Goal: Task Accomplishment & Management: Manage account settings

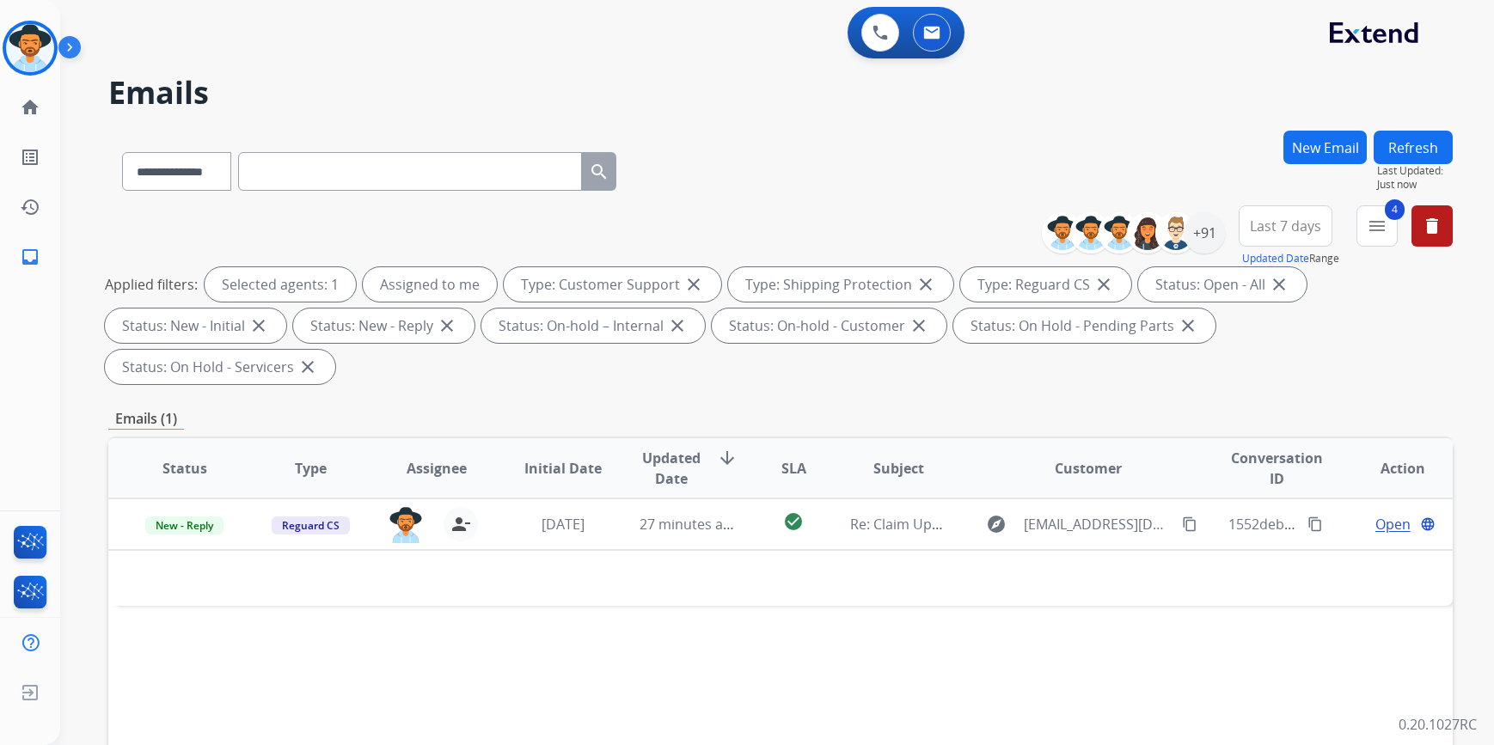
select select "**********"
click at [25, 48] on img at bounding box center [30, 48] width 48 height 48
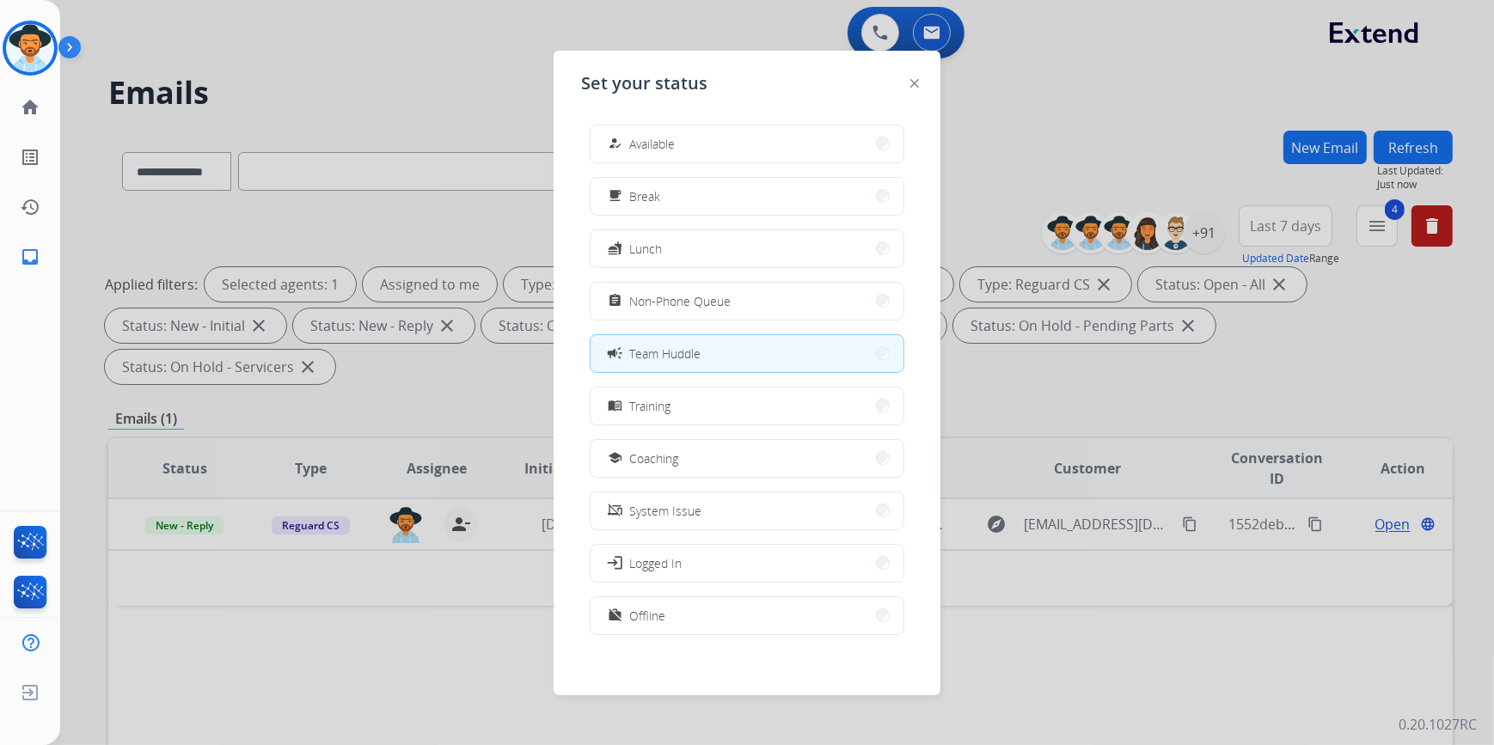
click at [440, 666] on div at bounding box center [747, 372] width 1494 height 745
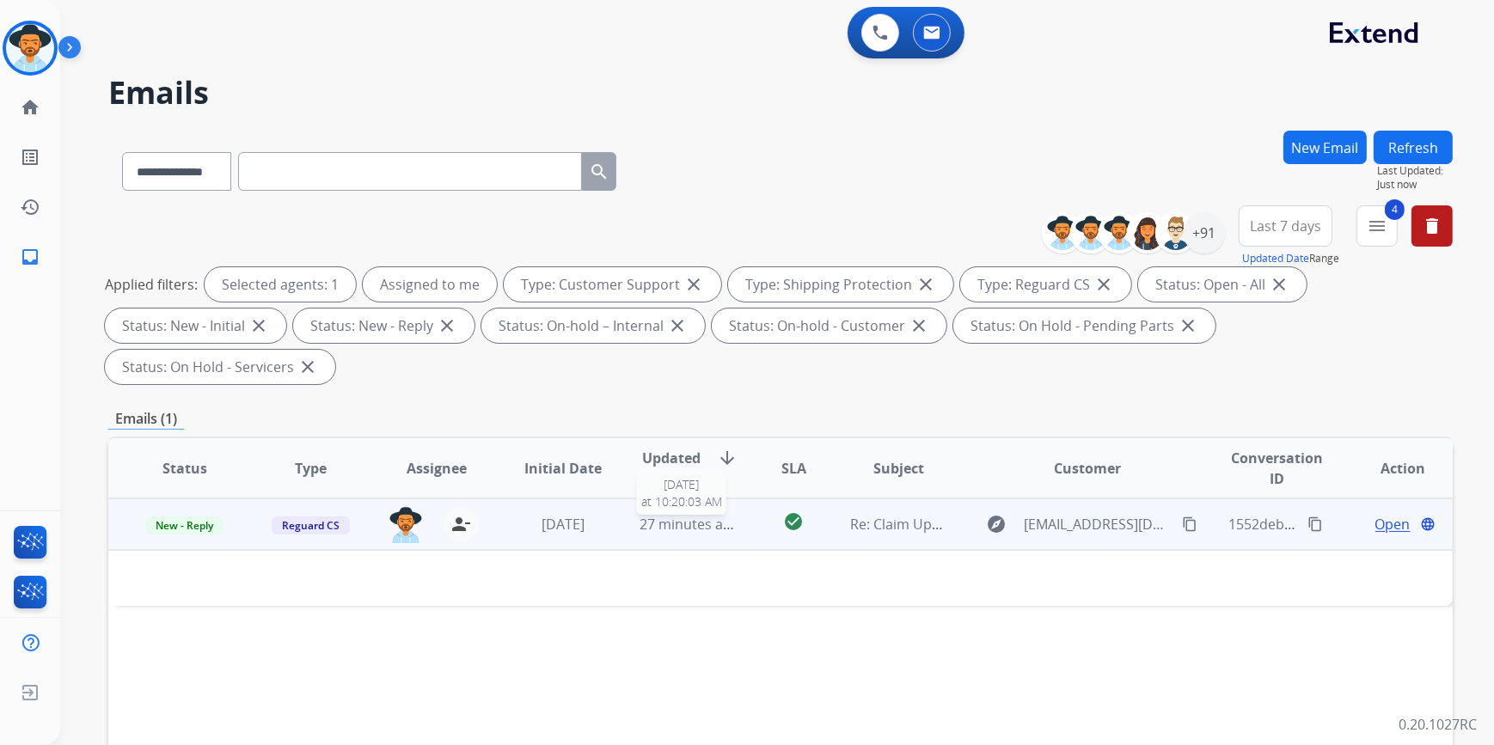
click at [656, 515] on span "27 minutes ago" at bounding box center [689, 524] width 100 height 19
click at [656, 516] on span "27 minutes ago" at bounding box center [689, 525] width 100 height 19
click at [1375, 514] on span "Open" at bounding box center [1392, 524] width 35 height 21
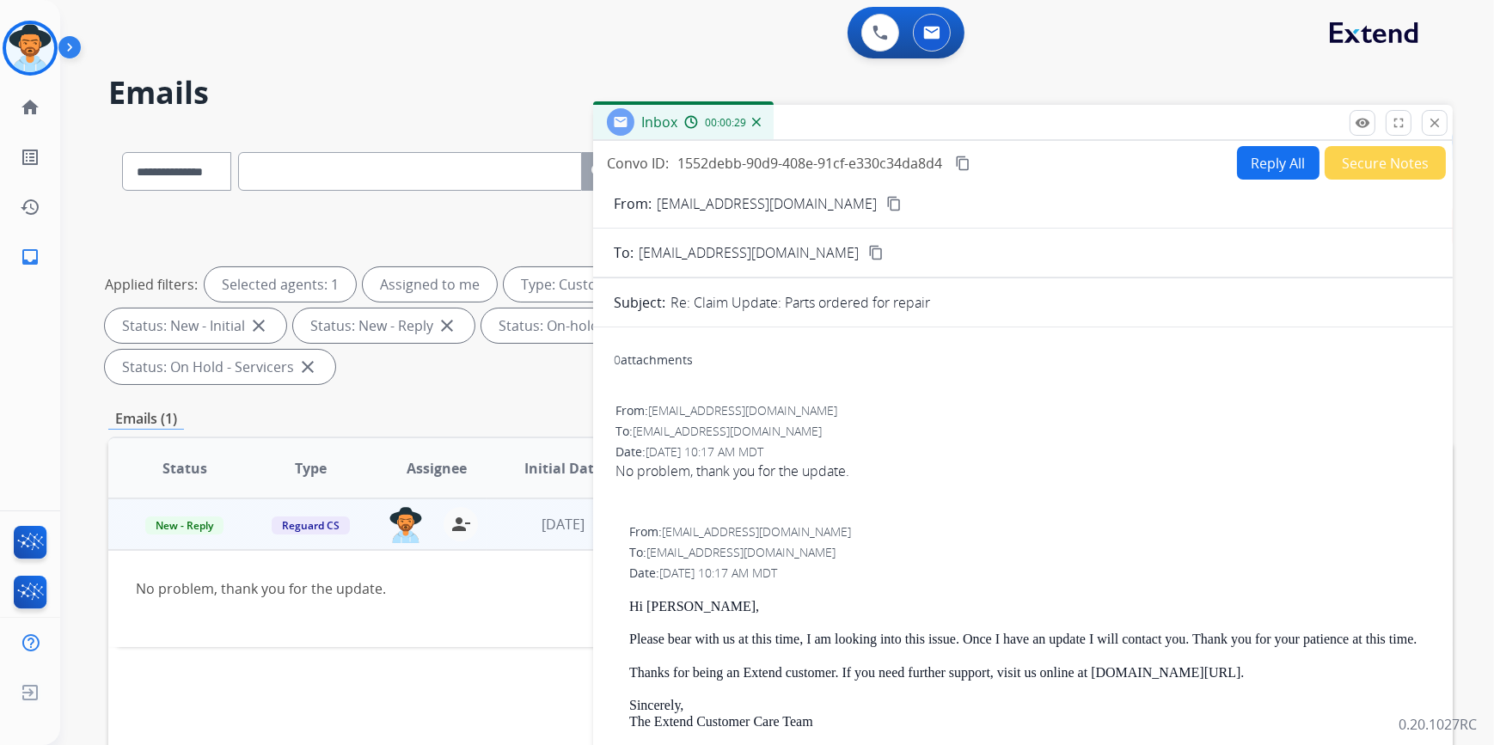
click at [1419, 155] on button "Secure Notes" at bounding box center [1384, 163] width 121 height 34
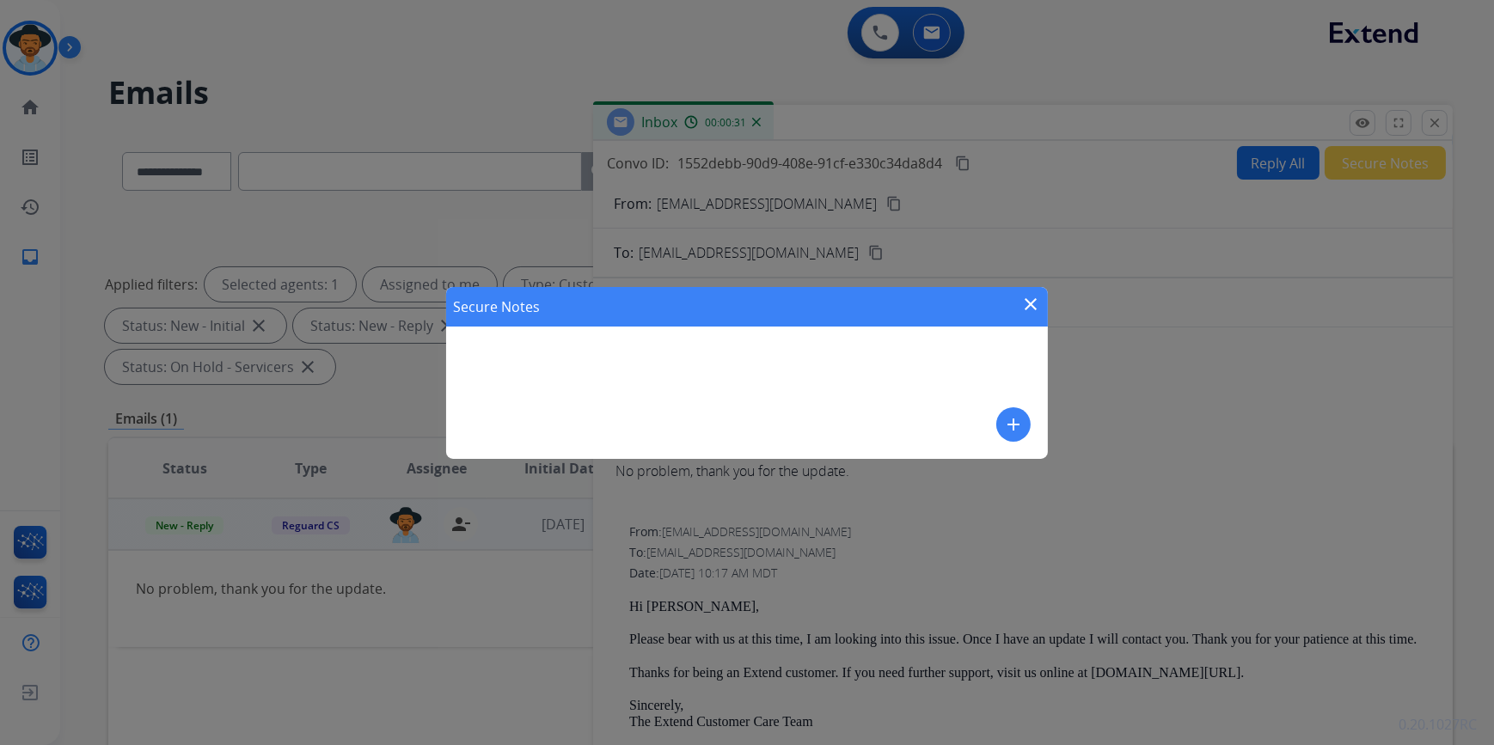
click at [1007, 429] on mat-icon "add" at bounding box center [1013, 424] width 21 height 21
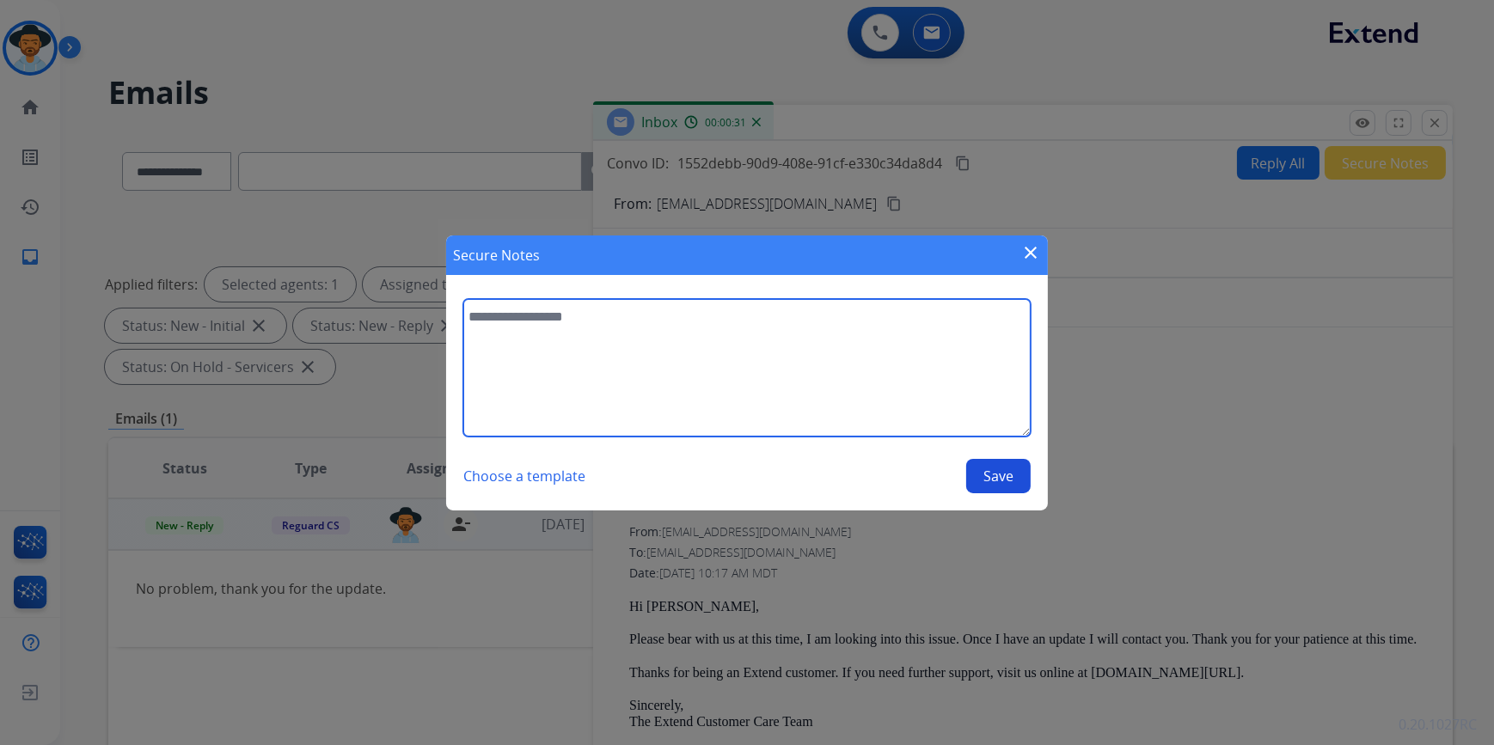
click at [635, 383] on textarea at bounding box center [746, 367] width 567 height 137
type textarea "**********"
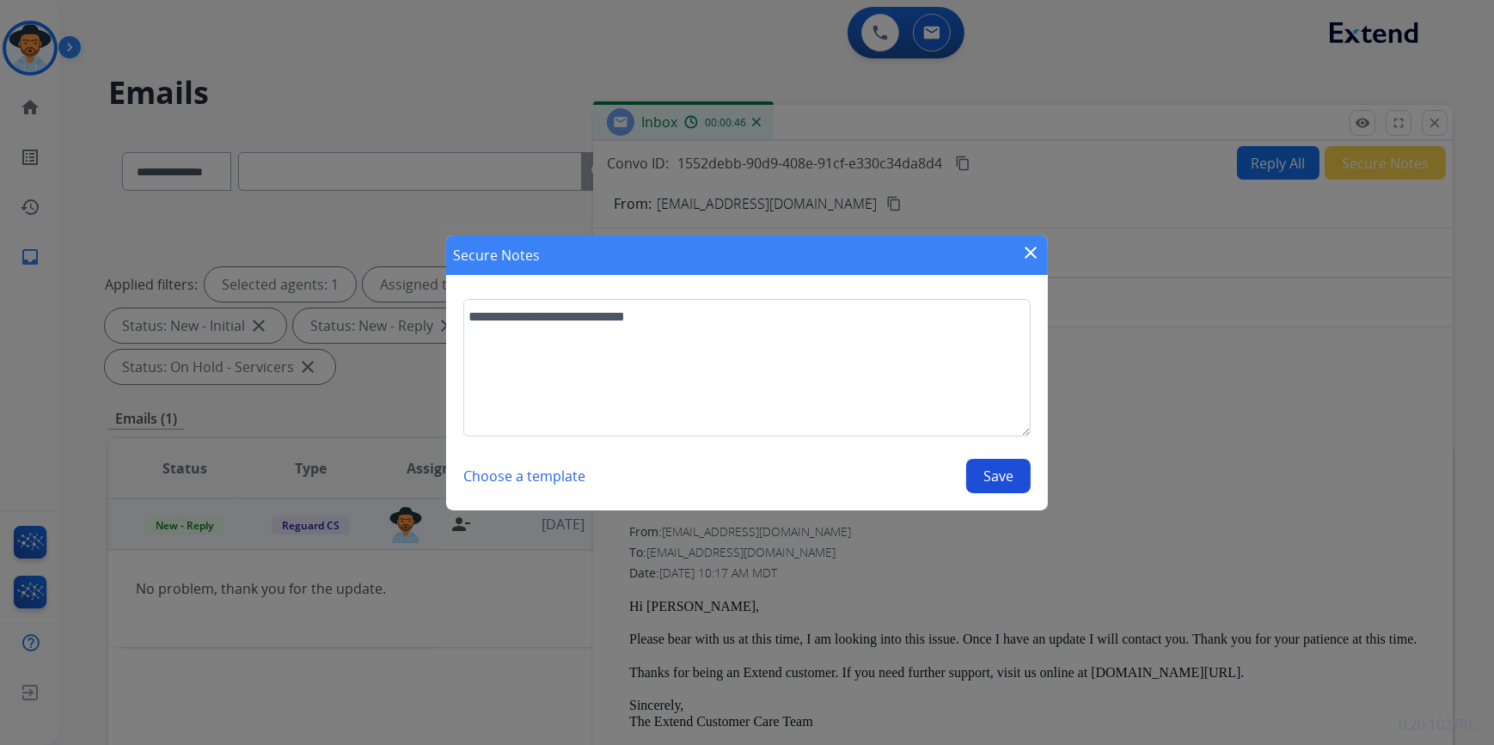
click at [1003, 481] on button "Save" at bounding box center [998, 476] width 64 height 34
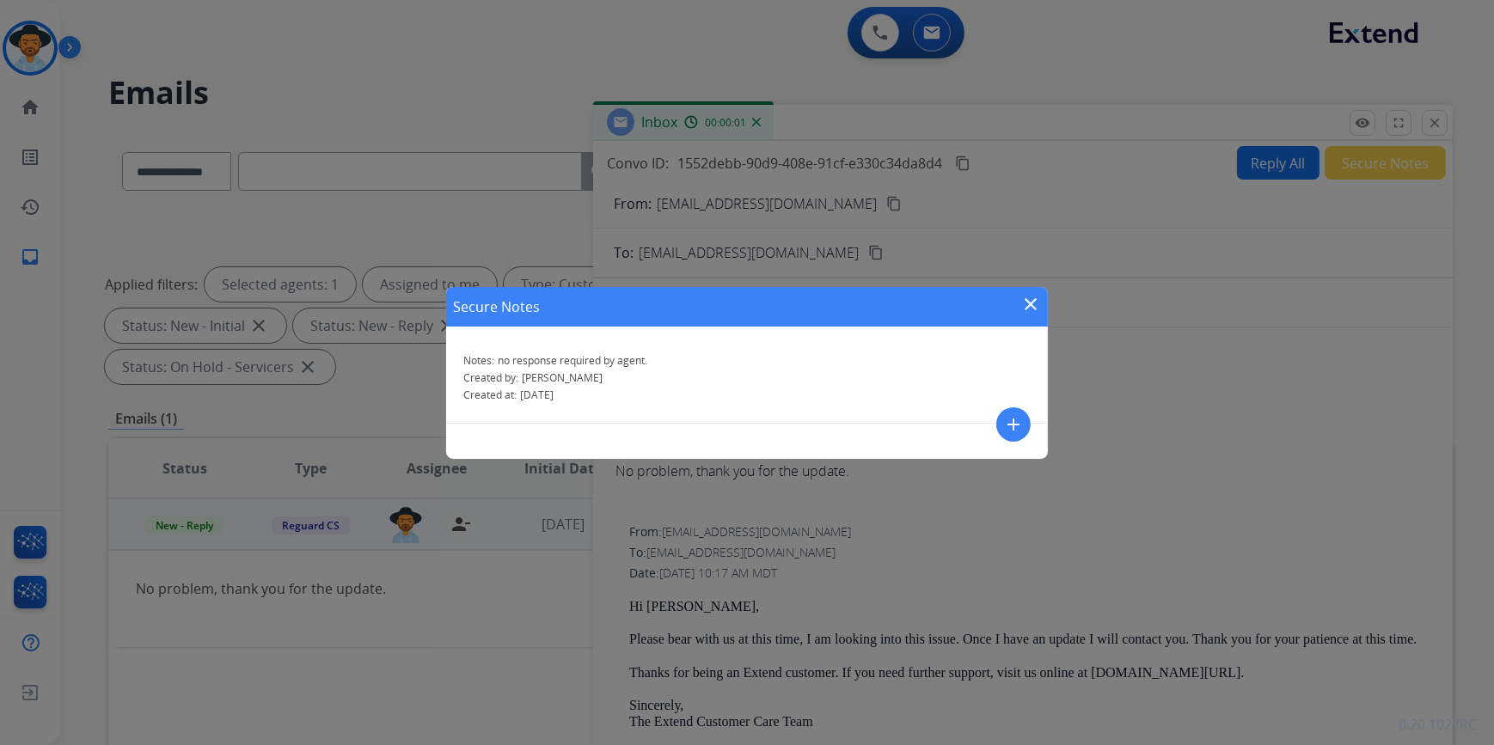
click at [1026, 306] on mat-icon "close" at bounding box center [1030, 304] width 21 height 21
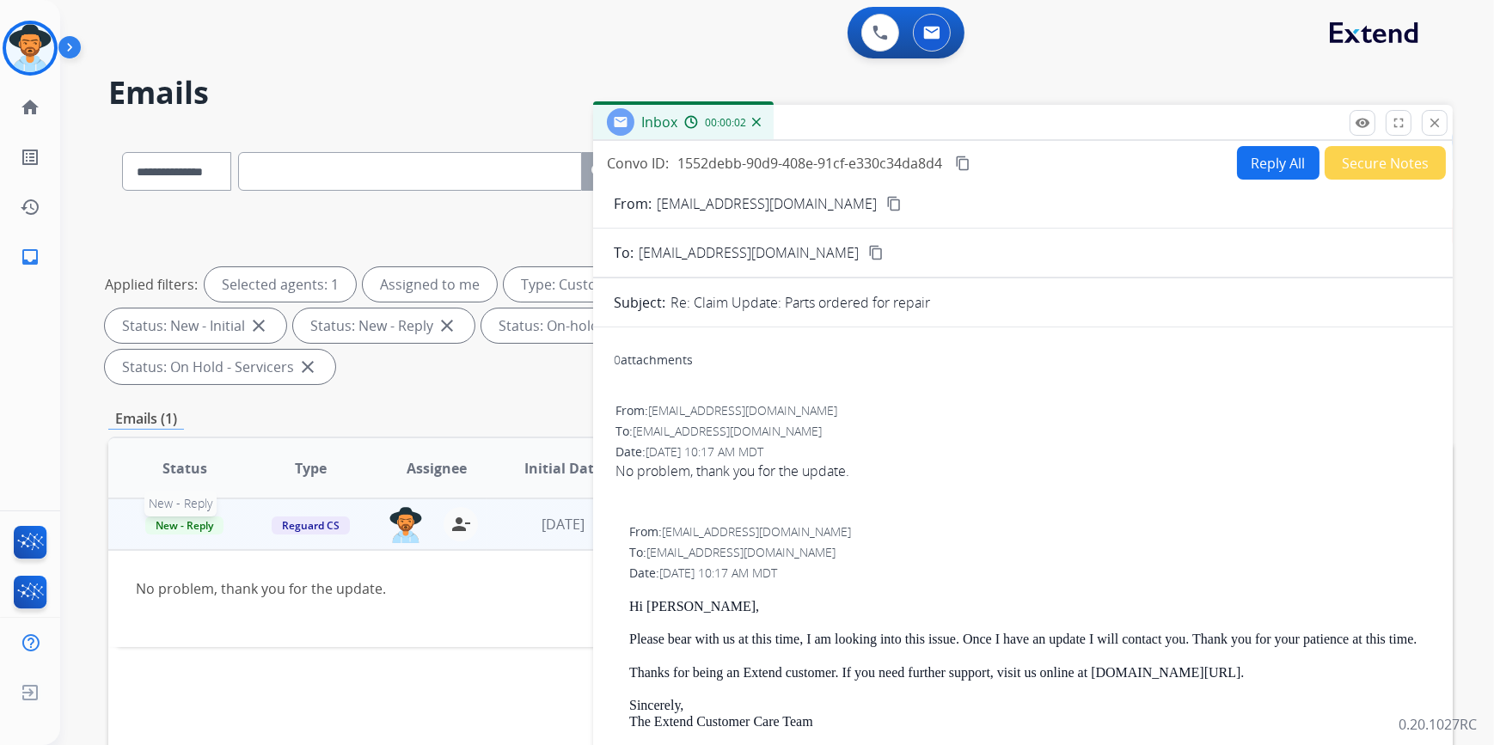
click at [180, 516] on span "New - Reply" at bounding box center [184, 525] width 78 height 18
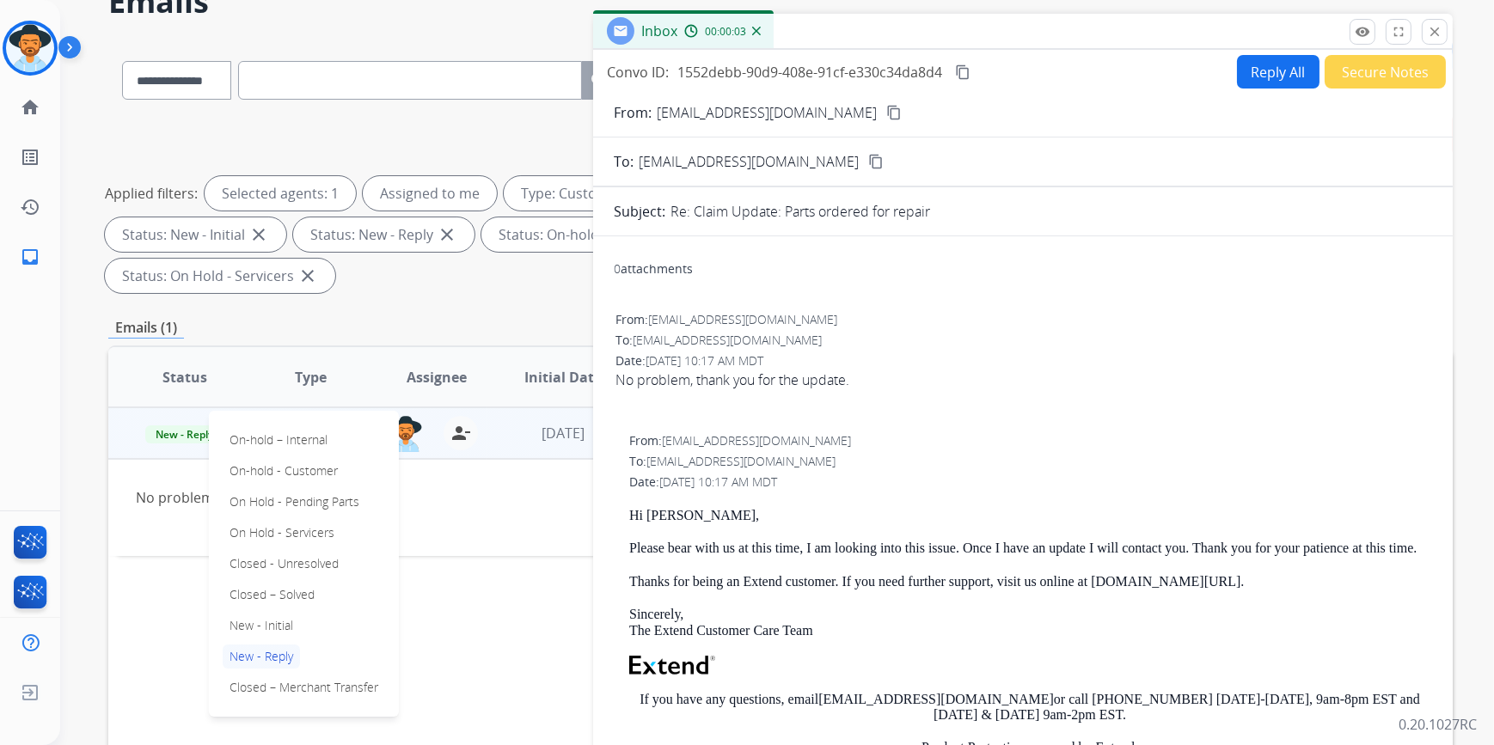
scroll to position [156, 0]
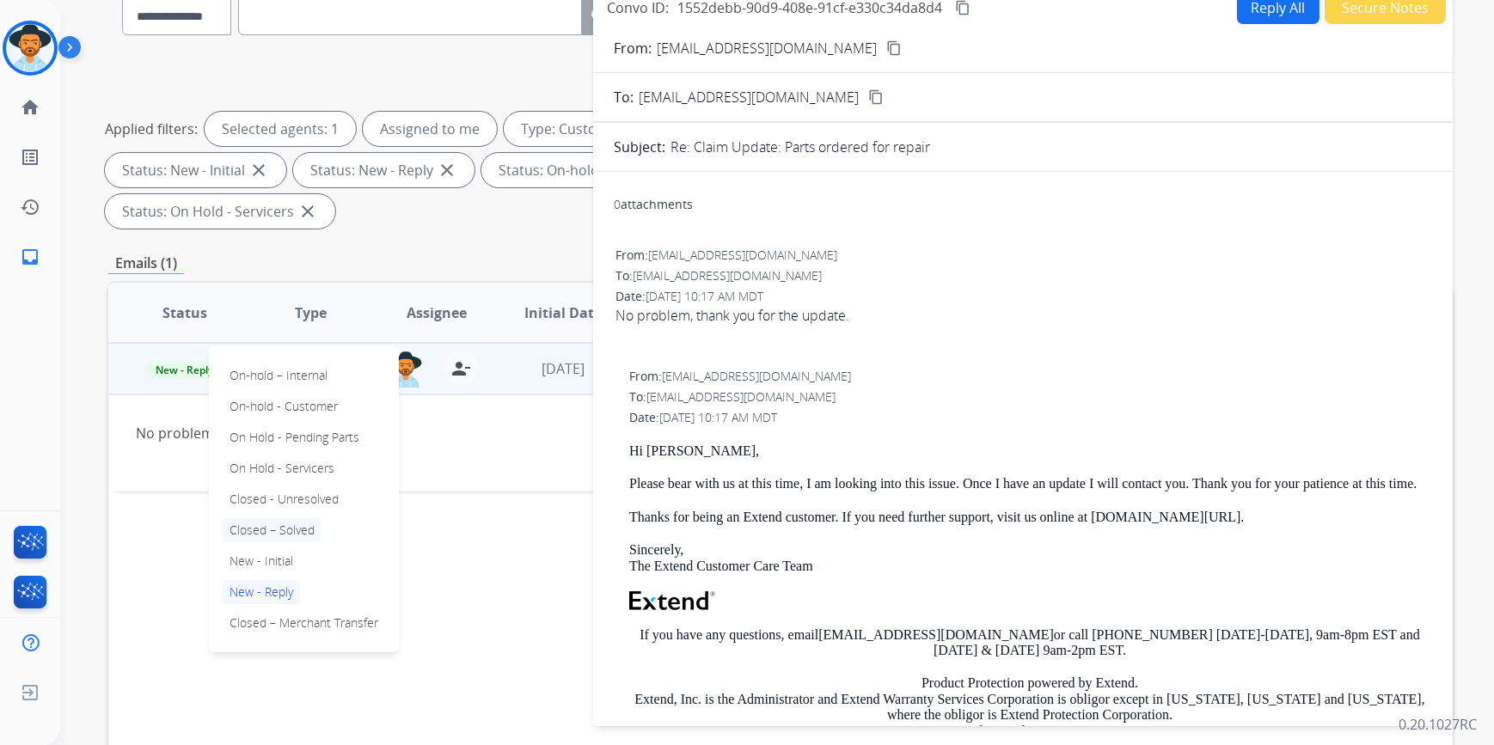
click at [285, 518] on p "Closed – Solved" at bounding box center [272, 530] width 99 height 24
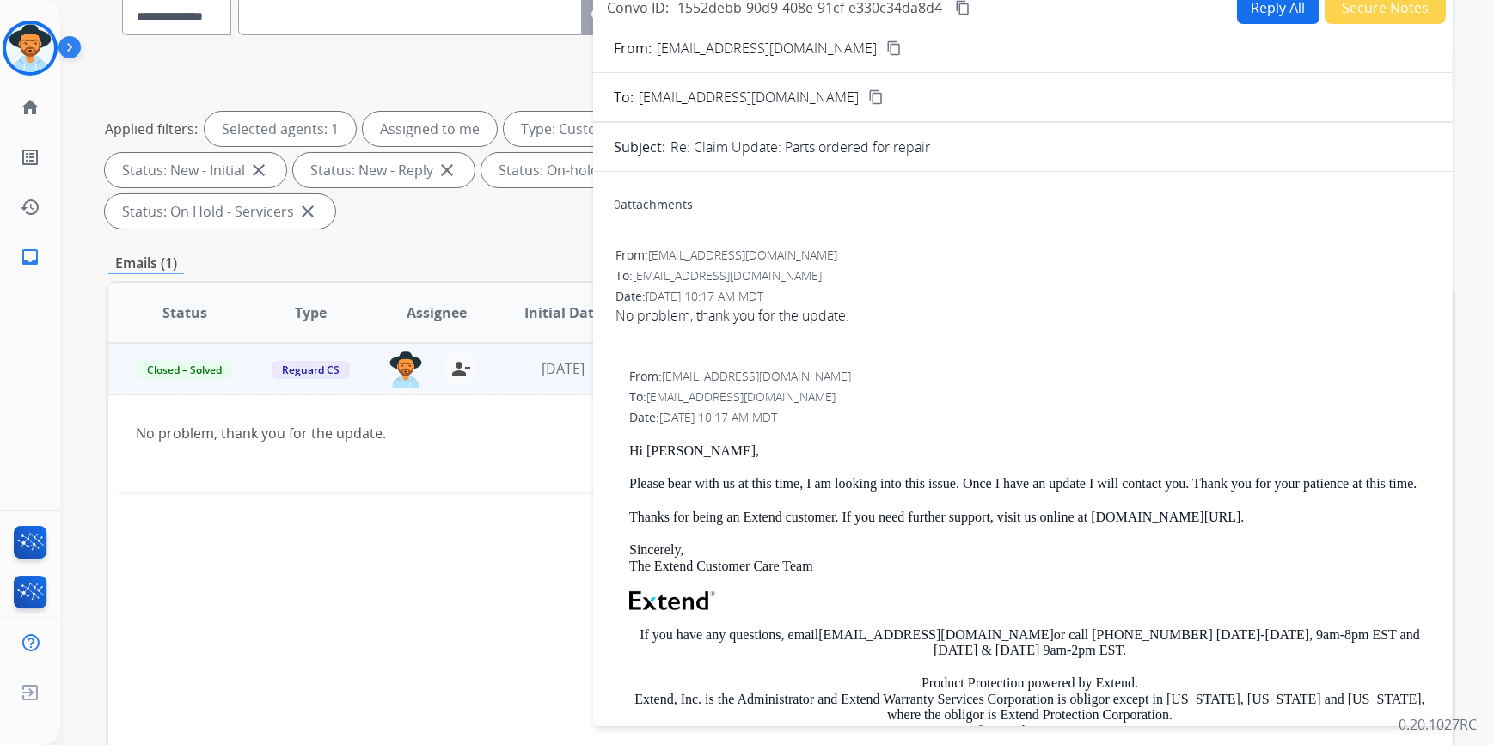
click at [319, 556] on div "Status Type Assignee Initial Date Updated Date arrow_downward SLA Subject Custo…" at bounding box center [780, 569] width 1344 height 576
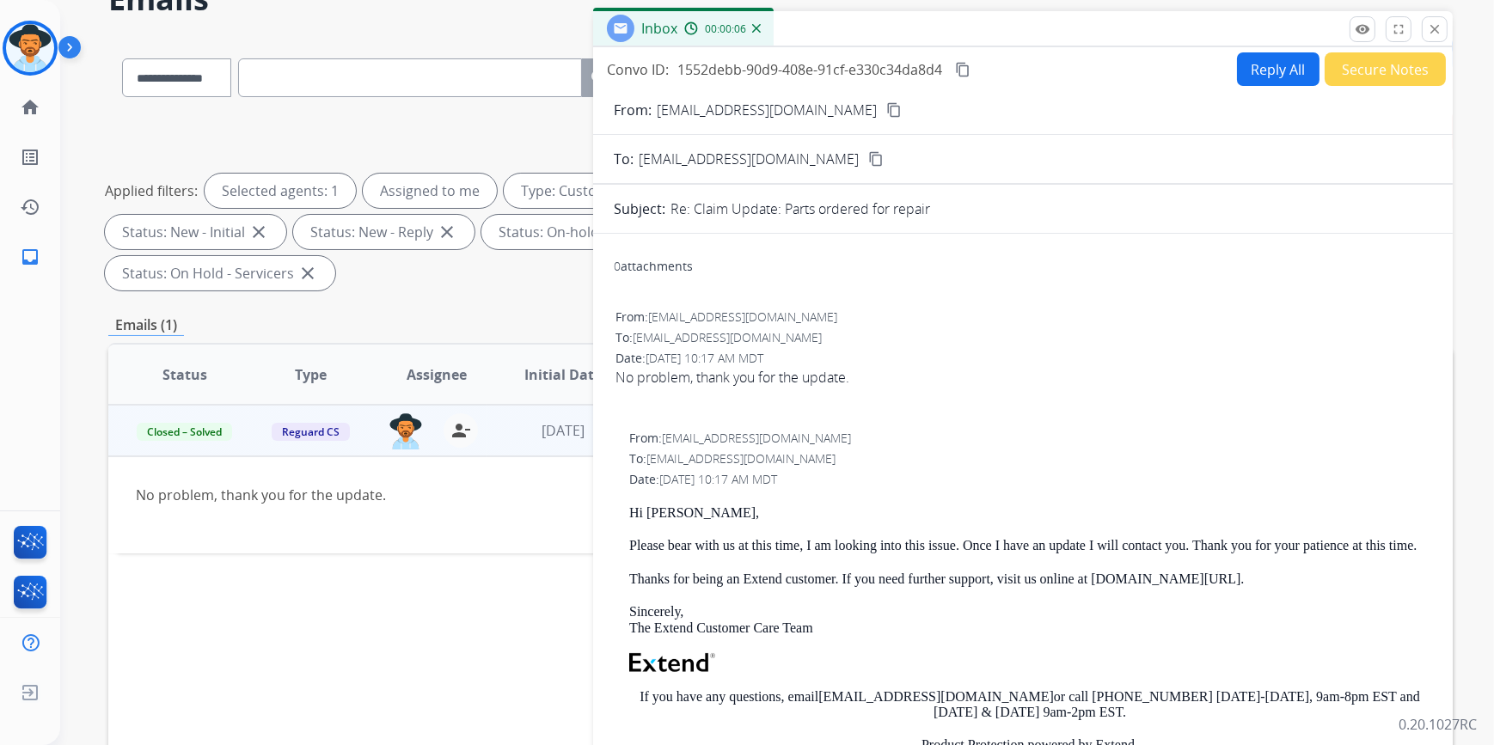
scroll to position [0, 0]
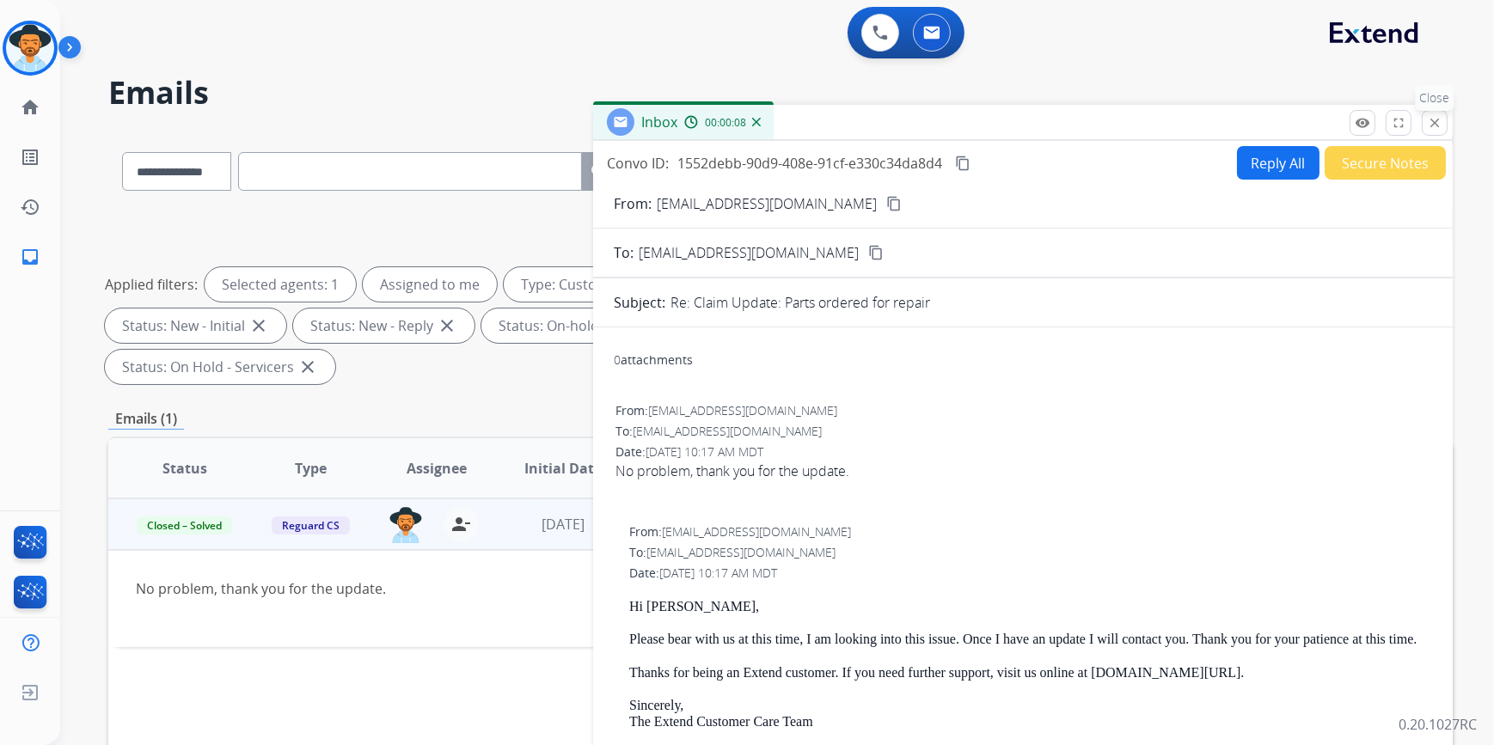
click at [1440, 121] on mat-icon "close" at bounding box center [1434, 122] width 15 height 15
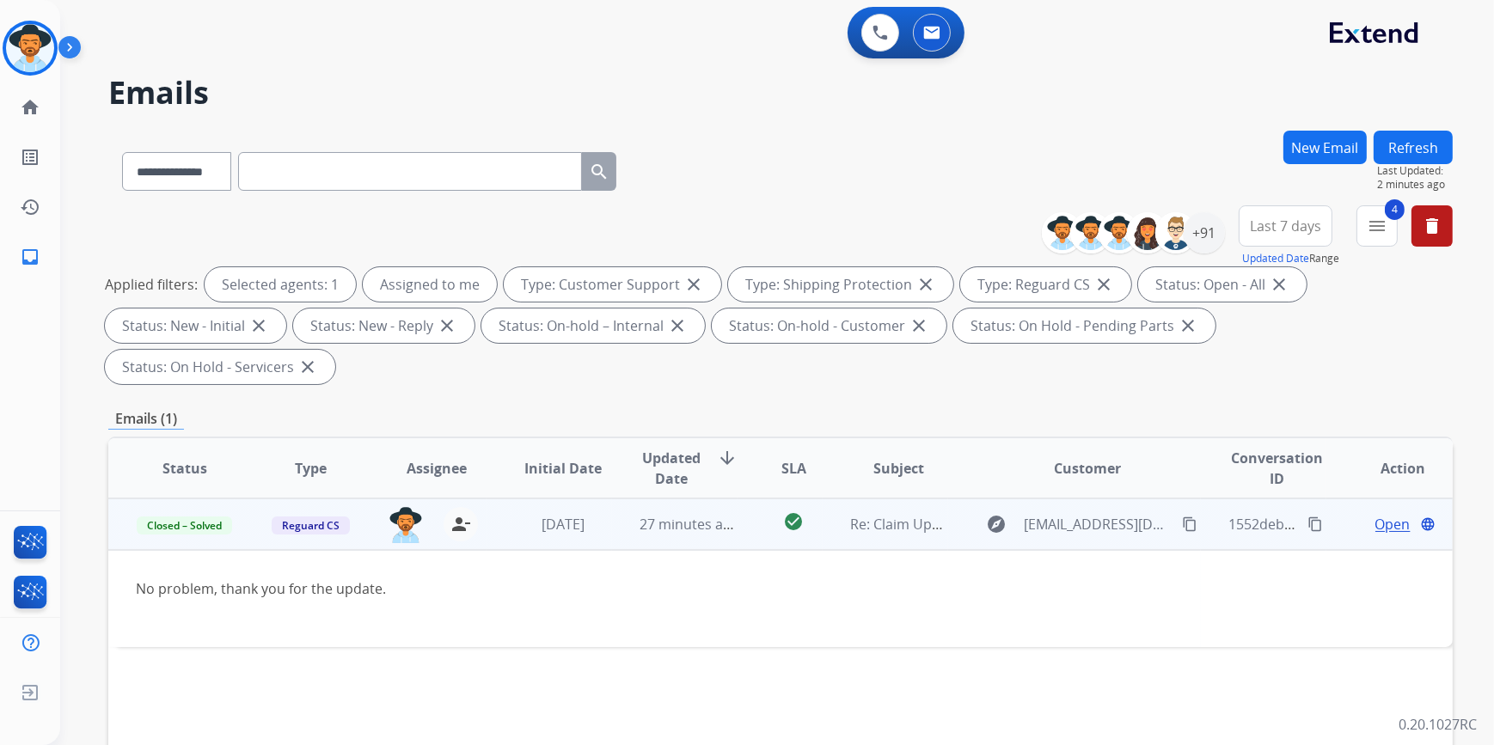
click at [1412, 140] on button "Refresh" at bounding box center [1412, 148] width 79 height 34
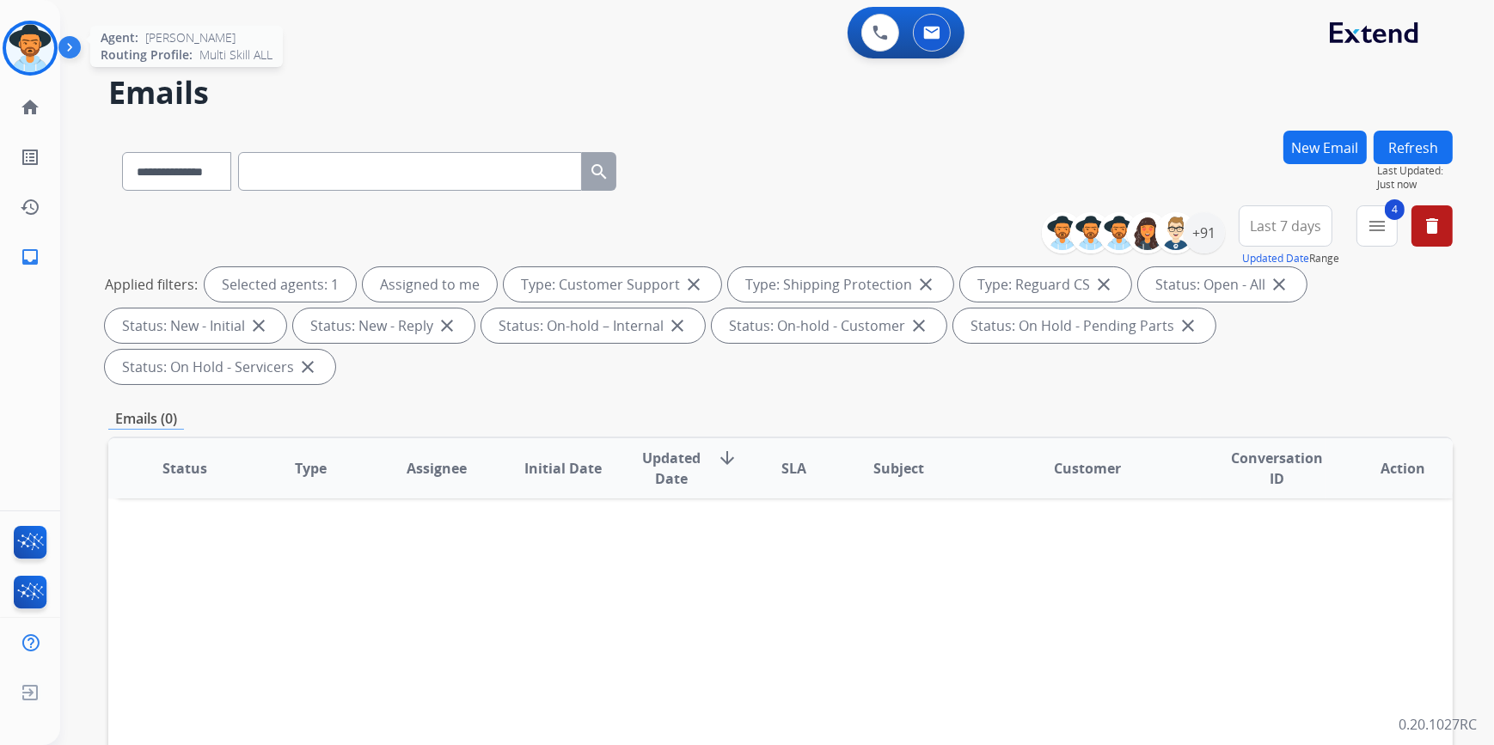
click at [17, 39] on img at bounding box center [30, 48] width 48 height 48
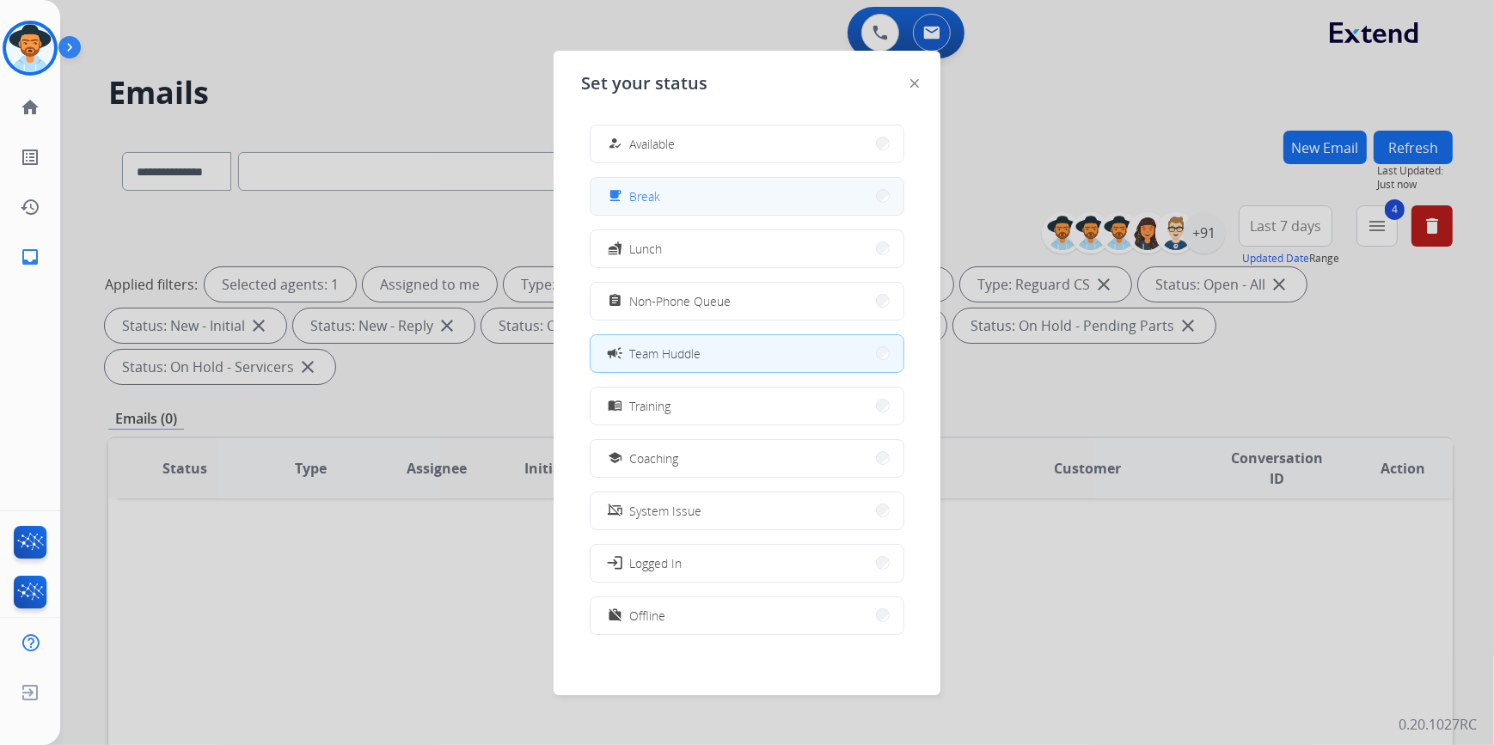
click at [725, 191] on button "free_breakfast Break" at bounding box center [746, 196] width 313 height 37
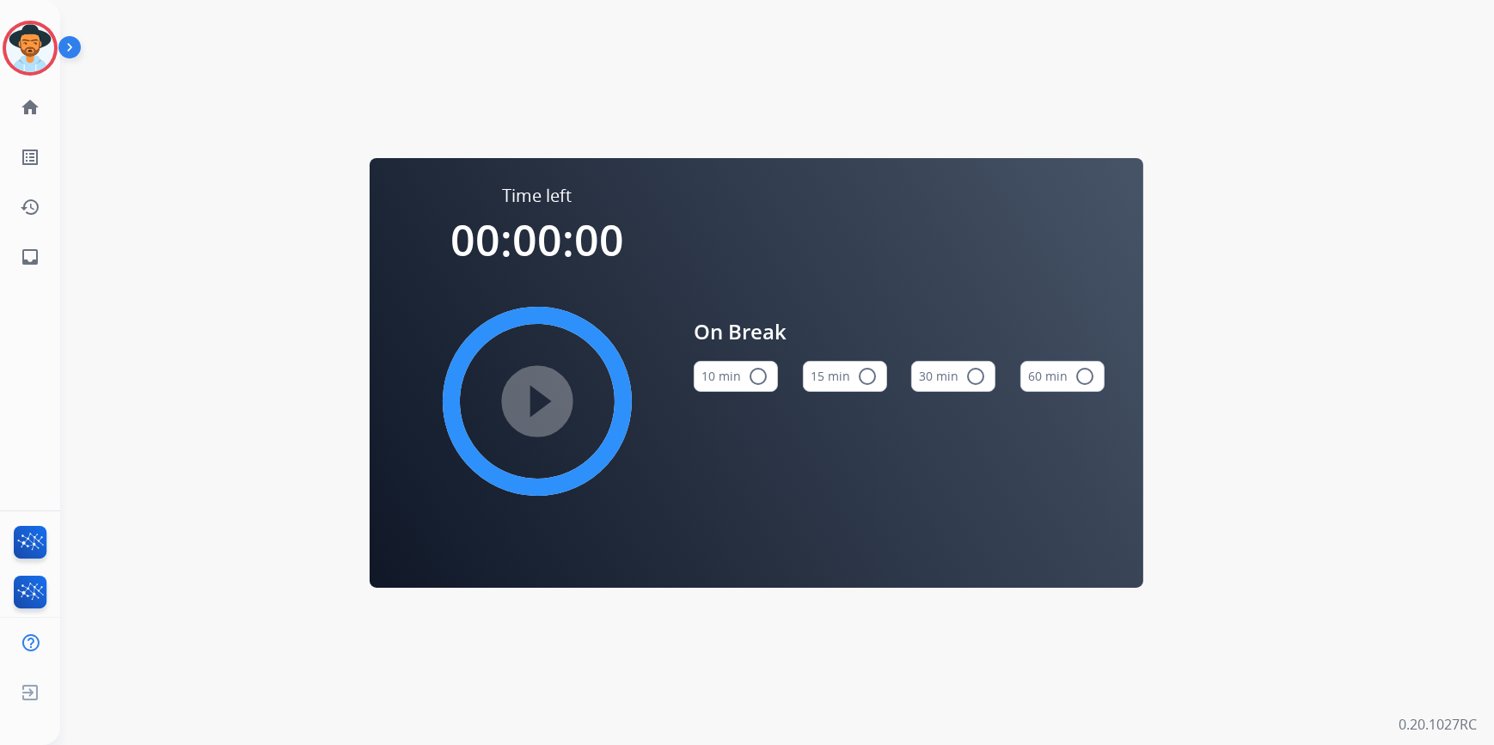
click at [868, 386] on button "15 min radio_button_unchecked" at bounding box center [845, 376] width 84 height 31
click at [536, 406] on mat-icon "play_circle_filled" at bounding box center [537, 401] width 21 height 21
click at [14, 50] on img at bounding box center [30, 48] width 48 height 48
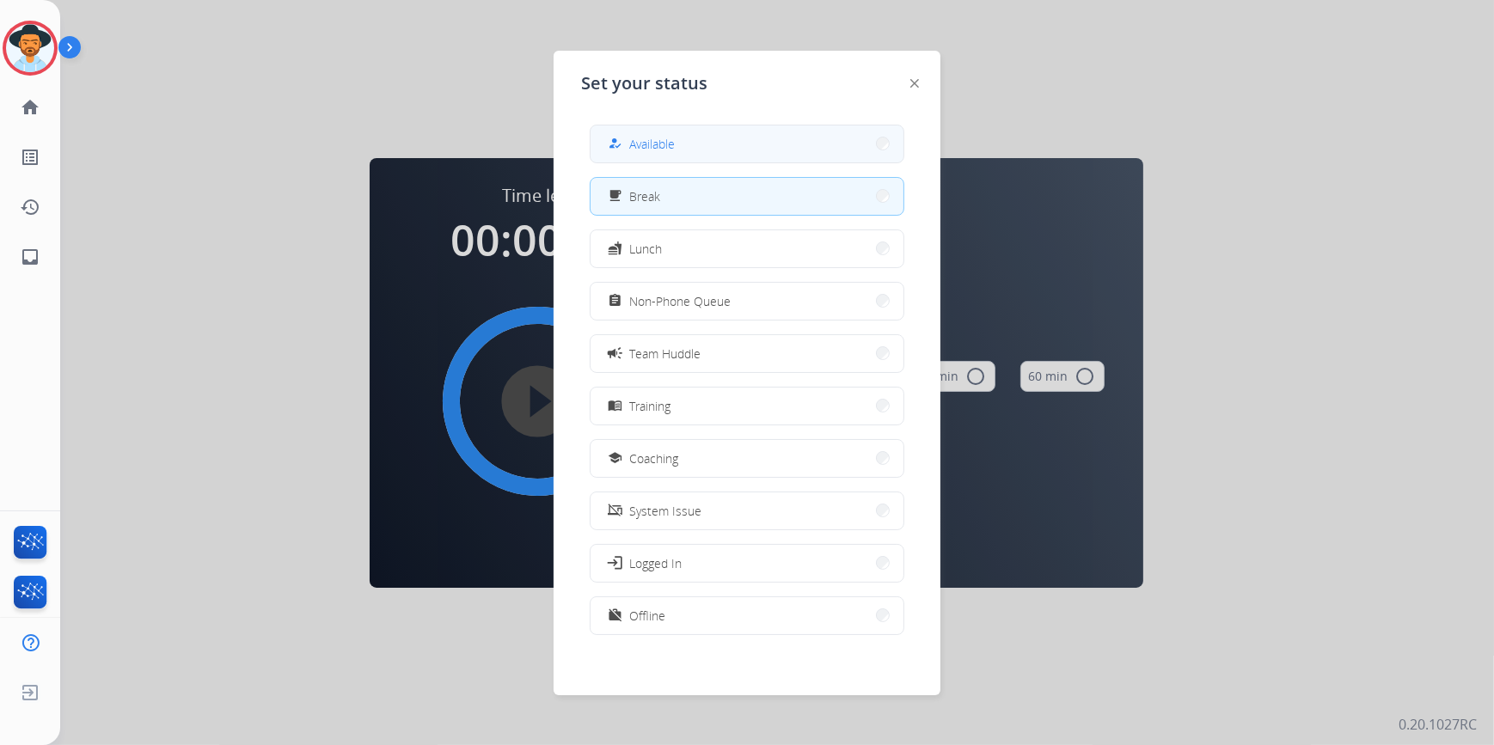
click at [650, 144] on span "Available" at bounding box center [652, 144] width 46 height 18
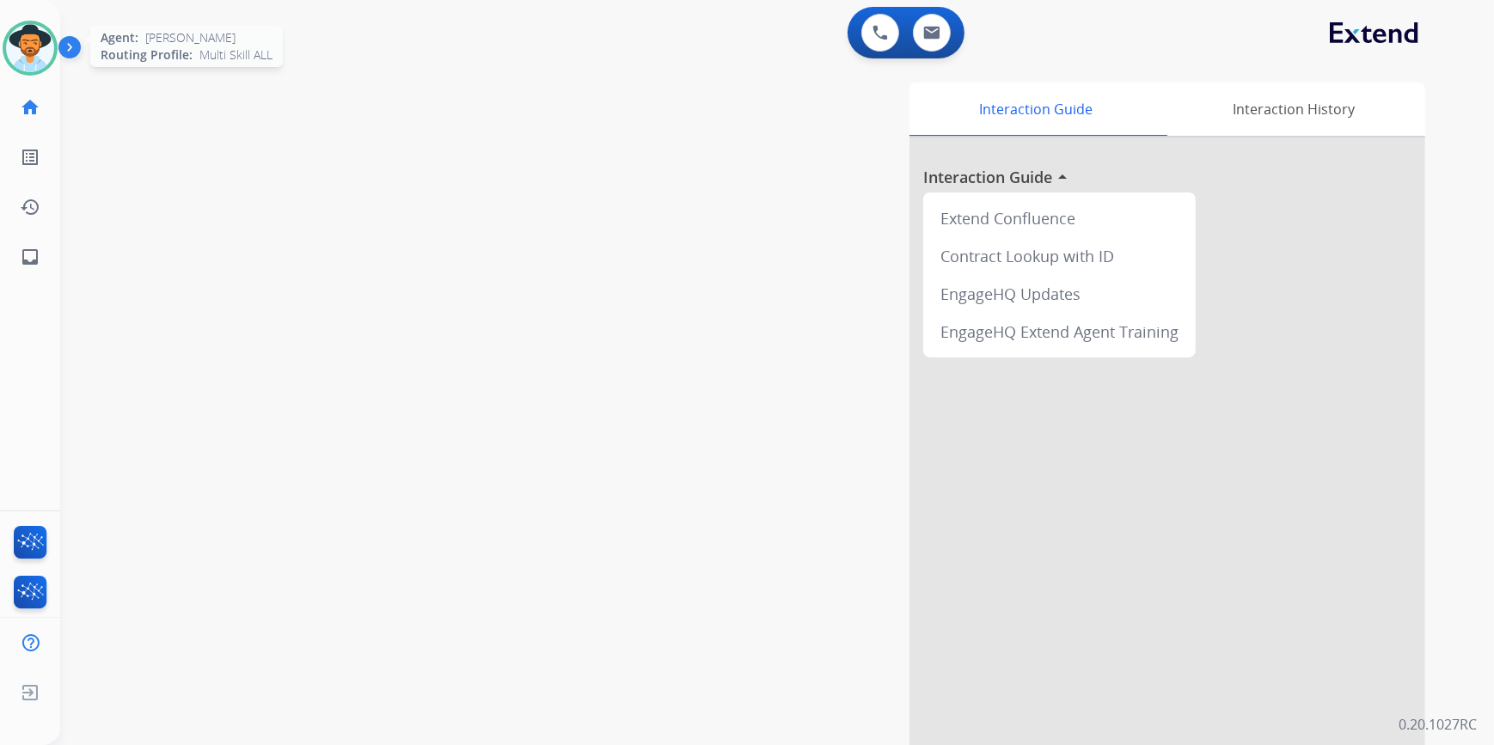
click at [22, 52] on img at bounding box center [30, 48] width 48 height 48
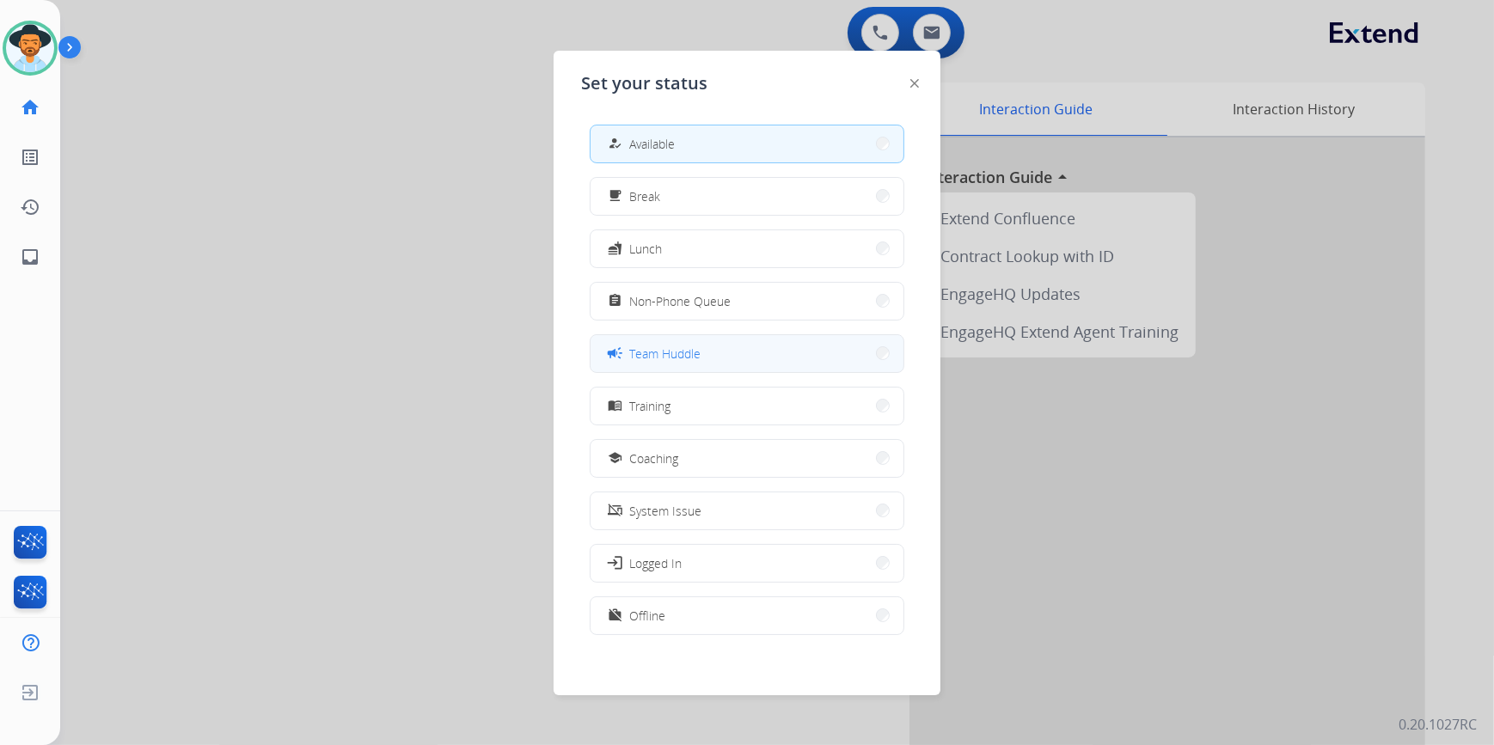
click at [719, 356] on button "campaign Team Huddle" at bounding box center [746, 353] width 313 height 37
